Goal: Information Seeking & Learning: Learn about a topic

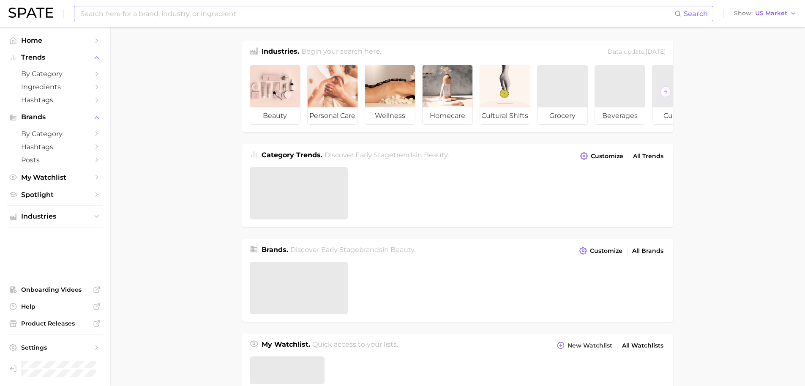
click at [284, 14] on input at bounding box center [376, 13] width 595 height 14
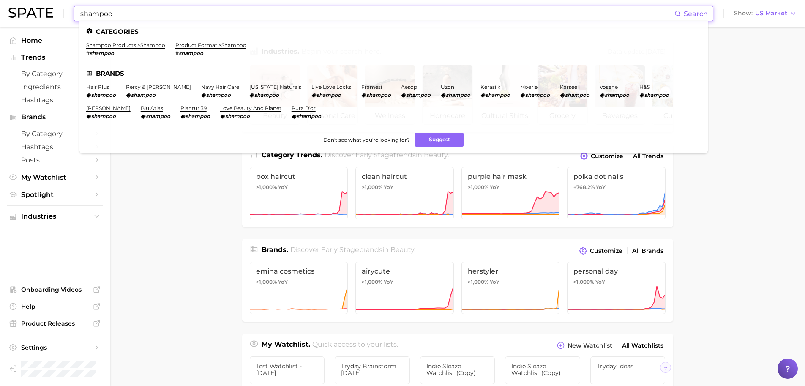
type input "shampoo"
click link "shampoo products > shampoo" at bounding box center [125, 45] width 79 height 6
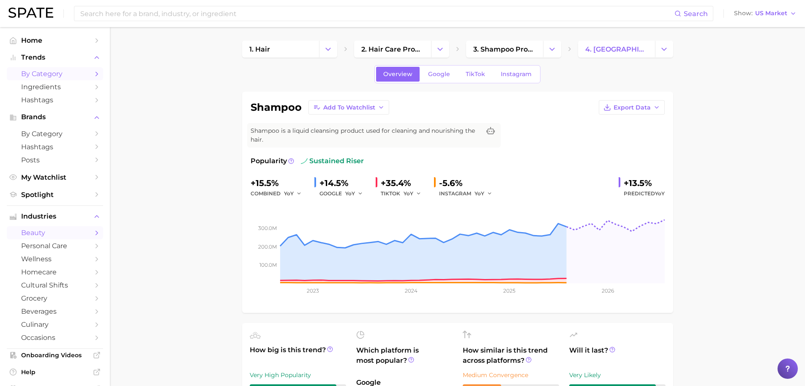
click at [80, 74] on span "by Category" at bounding box center [55, 74] width 68 height 8
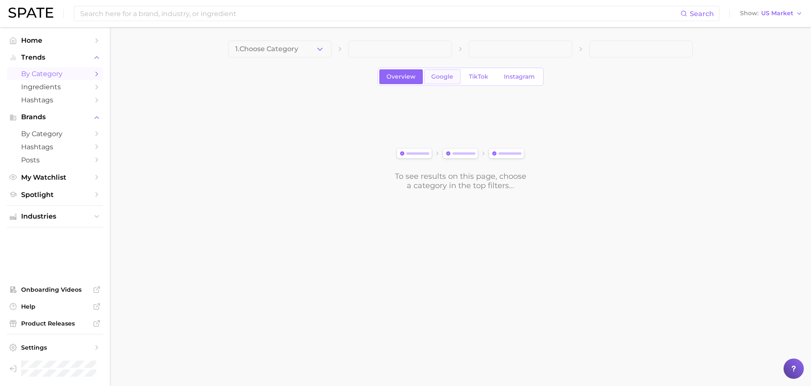
click at [435, 72] on link "Google" at bounding box center [442, 76] width 36 height 15
click at [319, 43] on button "1. Choose Category" at bounding box center [280, 49] width 104 height 17
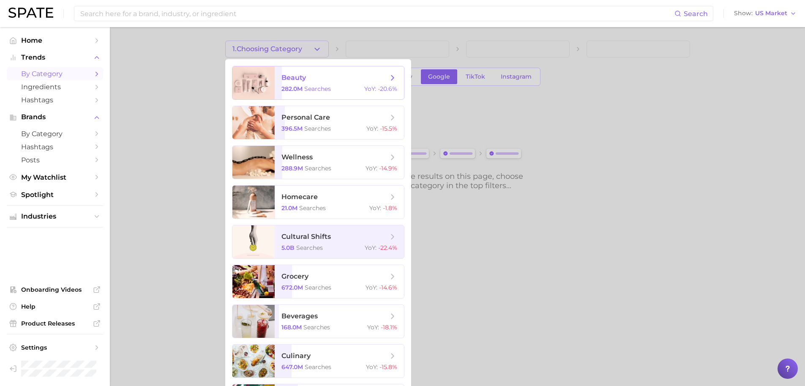
click at [319, 69] on span "beauty 282.0m searches YoY : -20.6%" at bounding box center [339, 82] width 129 height 33
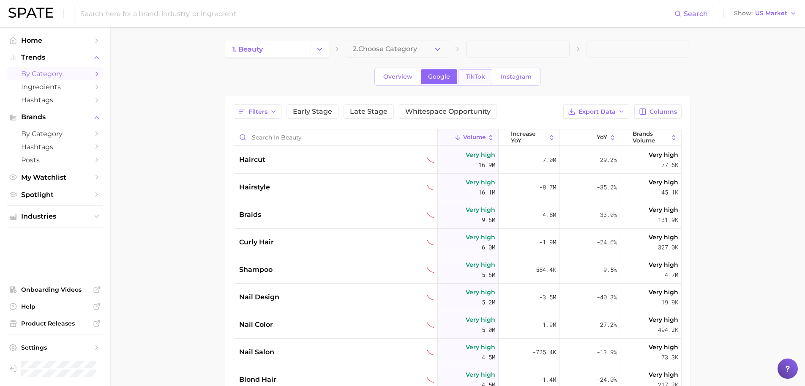
click at [463, 79] on link "TikTok" at bounding box center [476, 76] width 34 height 15
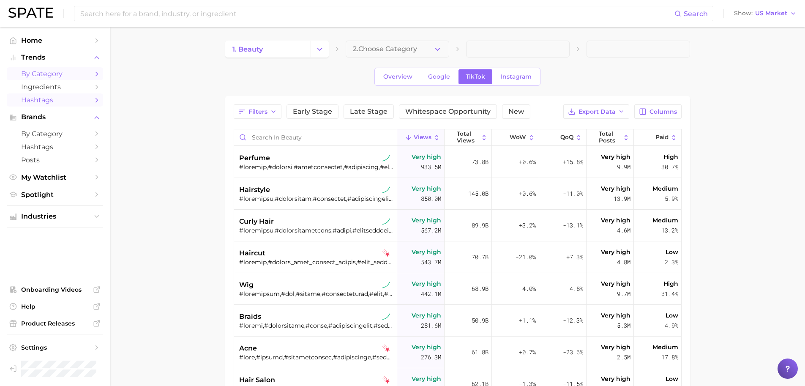
click at [86, 104] on span "Hashtags" at bounding box center [55, 100] width 68 height 8
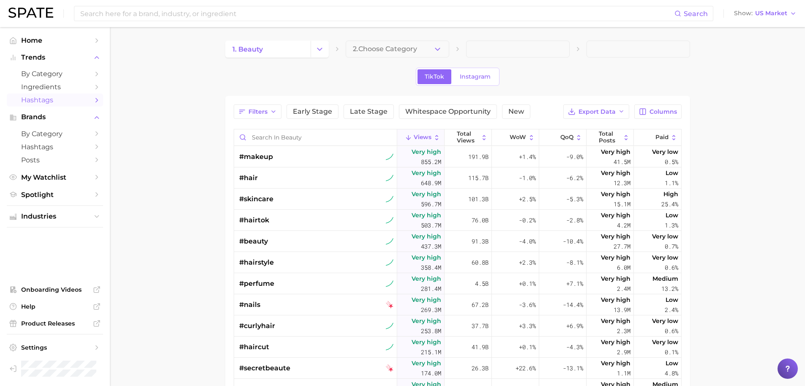
click at [135, 135] on main "1. beauty 2. Choose Category TikTok Instagram Filters Early Stage Late Stage Wh…" at bounding box center [457, 296] width 695 height 538
